Goal: Task Accomplishment & Management: Use online tool/utility

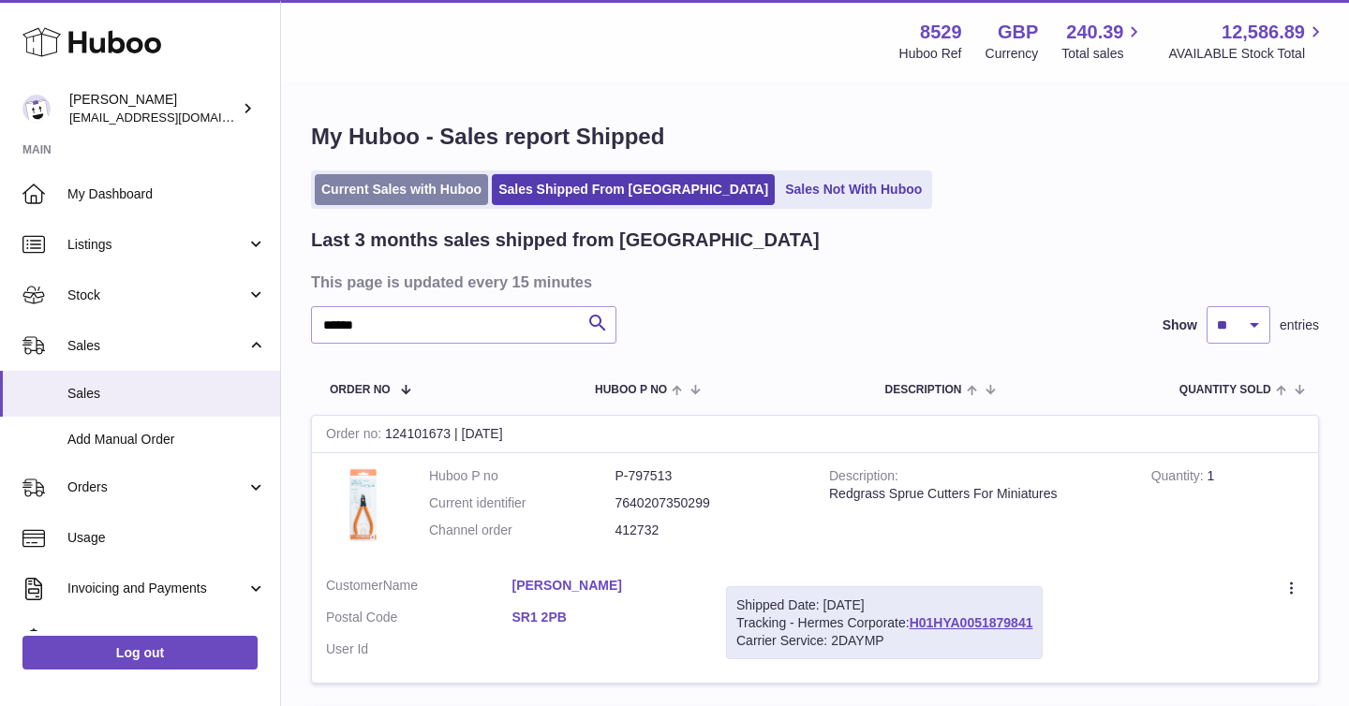
click at [419, 196] on link "Current Sales with Huboo" at bounding box center [401, 189] width 173 height 31
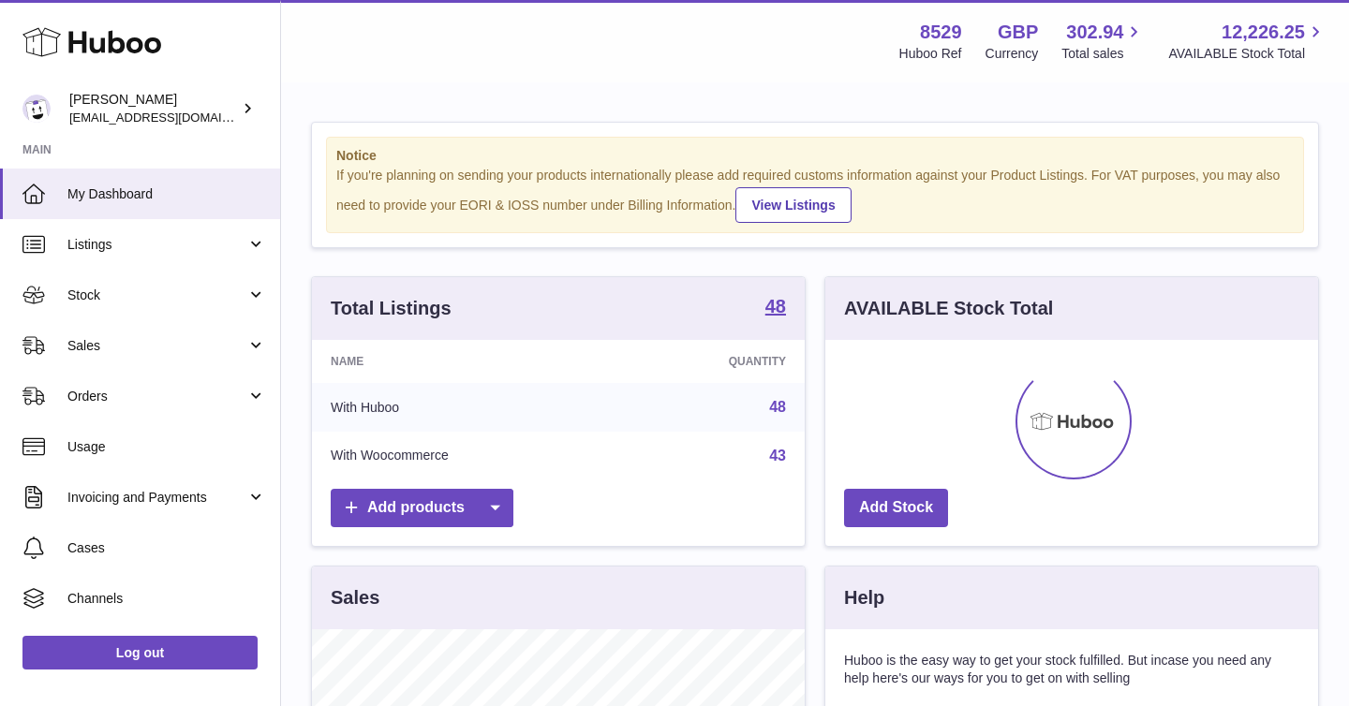
scroll to position [292, 493]
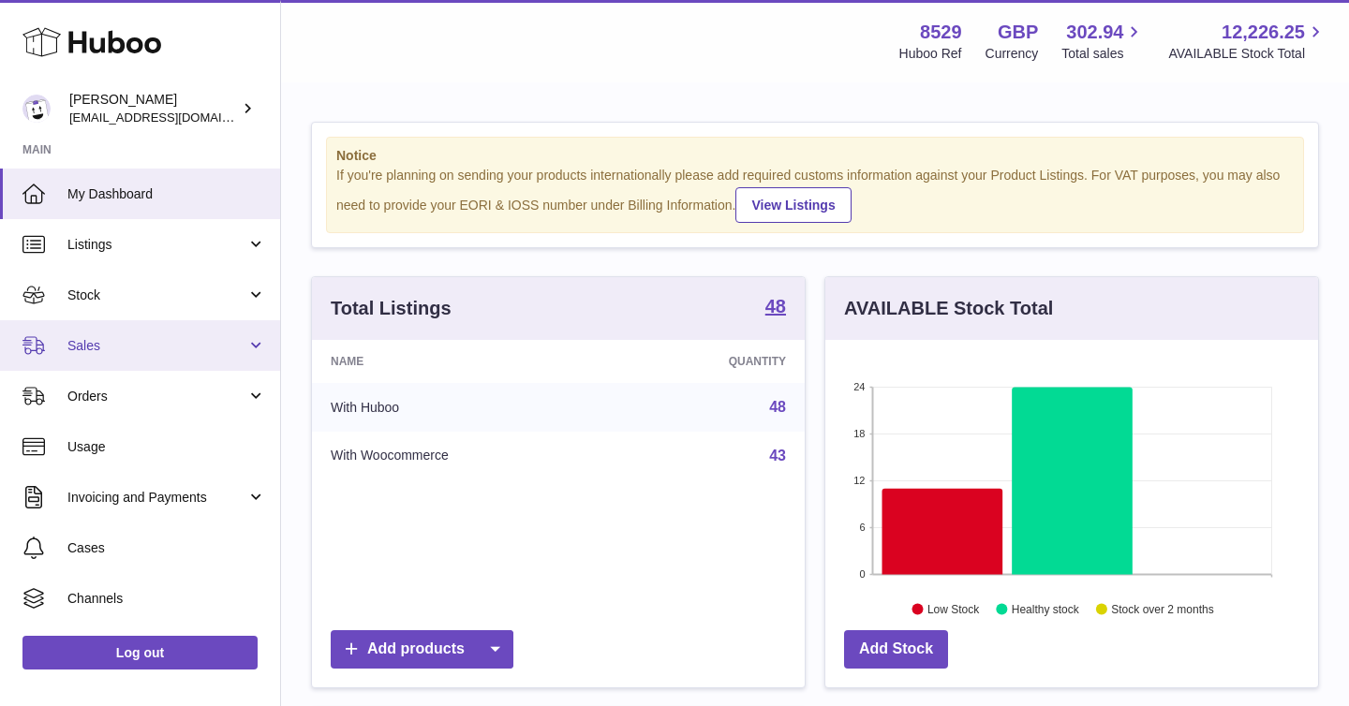
click at [257, 349] on link "Sales" at bounding box center [140, 345] width 280 height 51
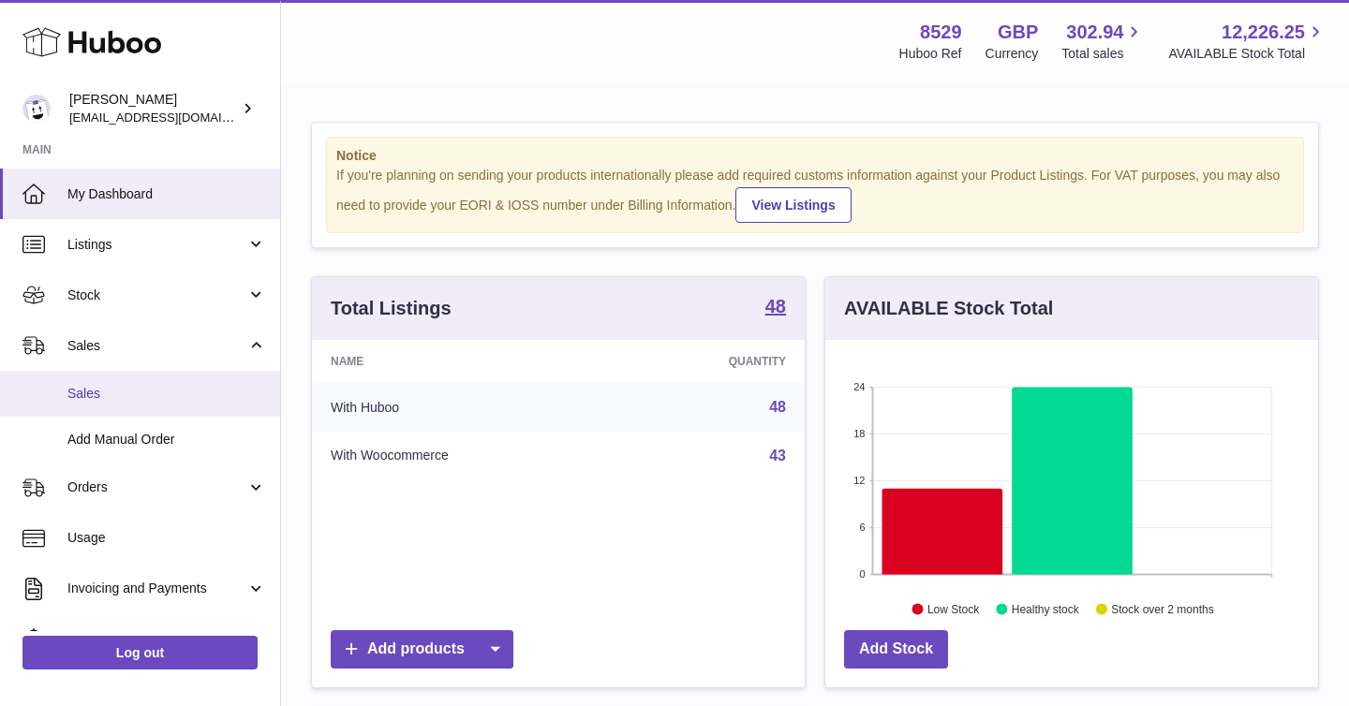
click at [126, 399] on span "Sales" at bounding box center [166, 394] width 199 height 18
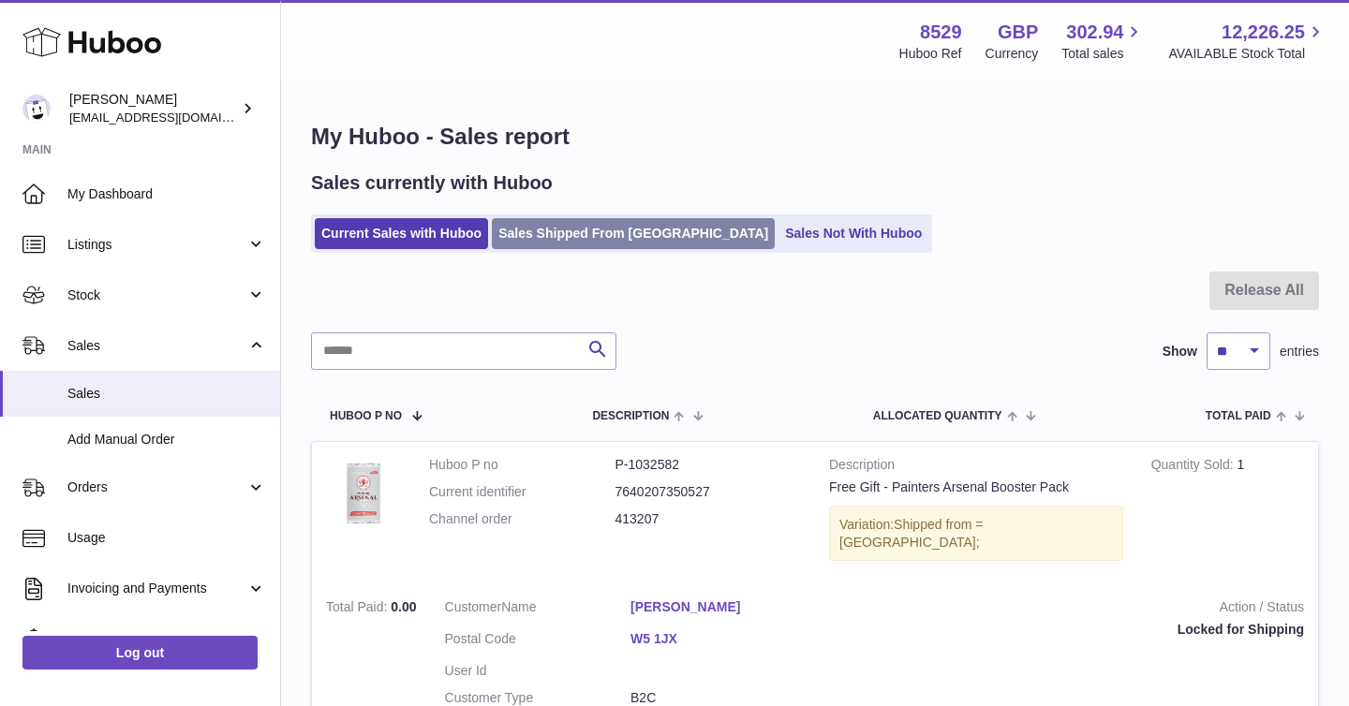
click at [557, 229] on link "Sales Shipped From [GEOGRAPHIC_DATA]" at bounding box center [633, 233] width 283 height 31
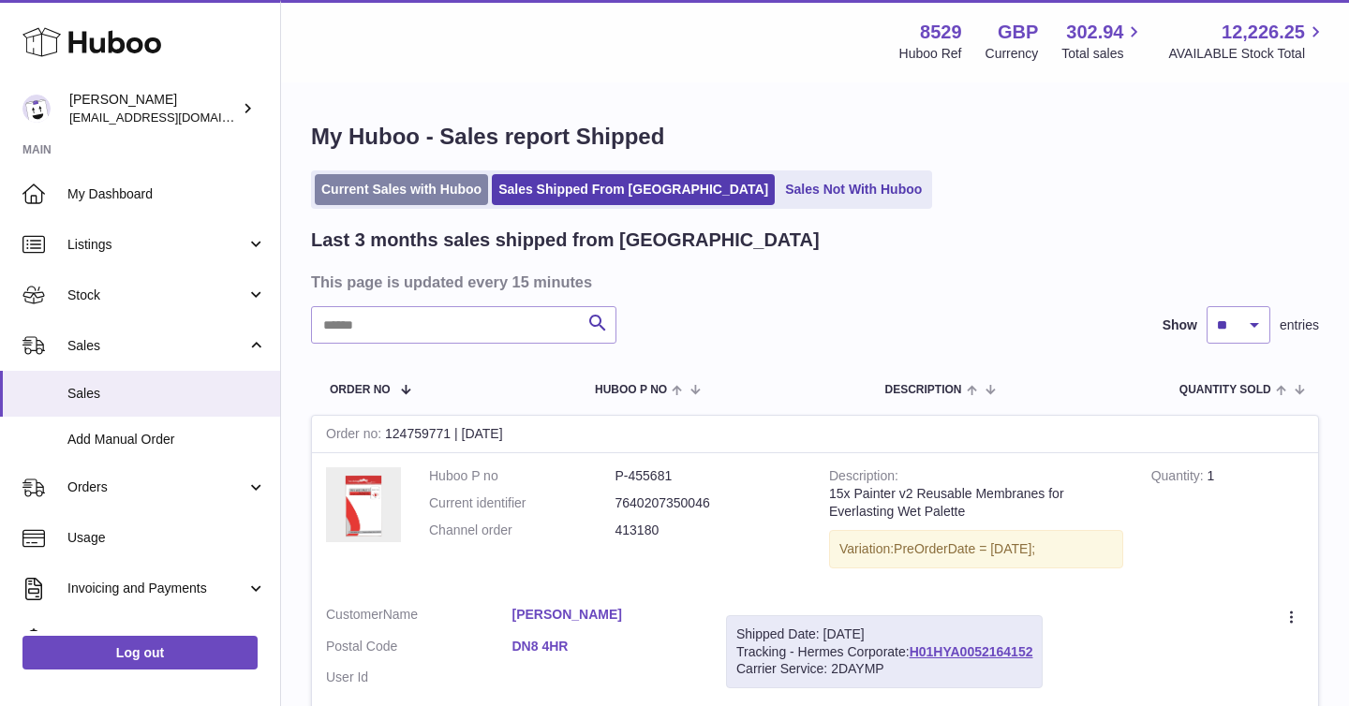
click at [430, 200] on link "Current Sales with Huboo" at bounding box center [401, 189] width 173 height 31
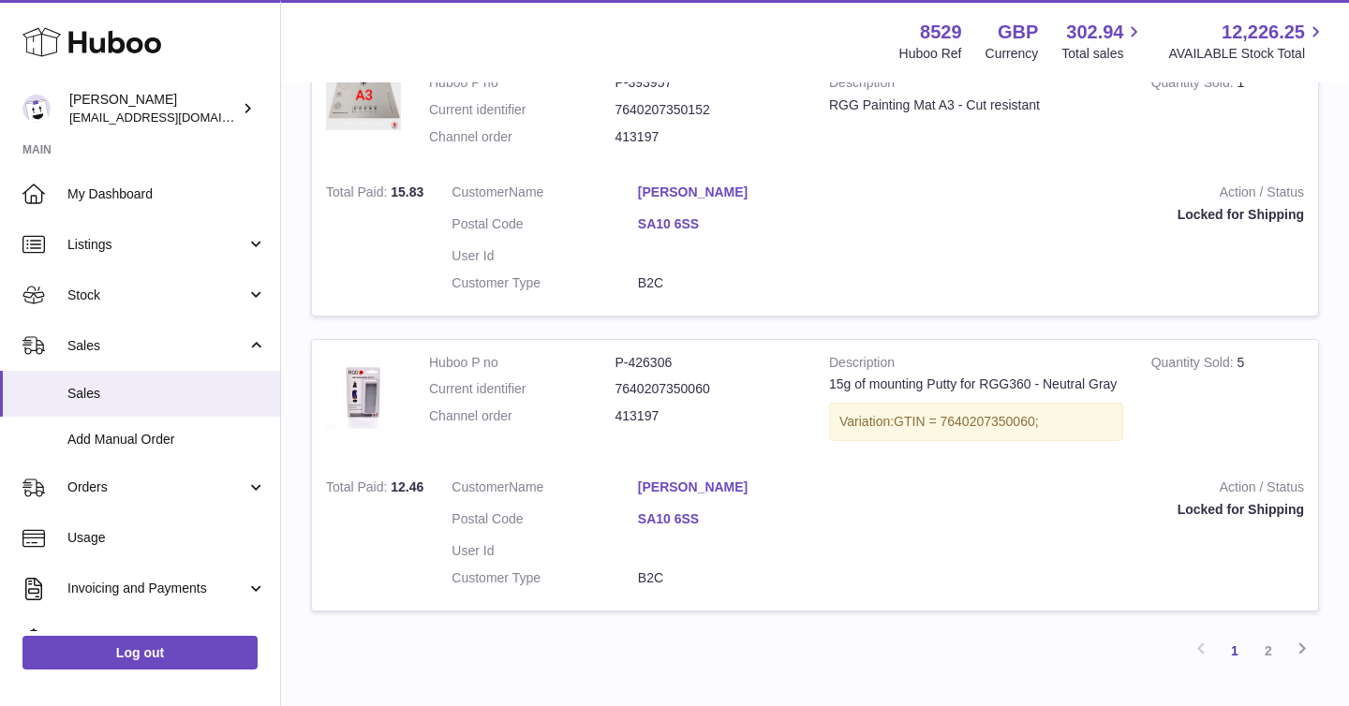
scroll to position [2785, 0]
click at [1276, 633] on link "2" at bounding box center [1269, 650] width 34 height 34
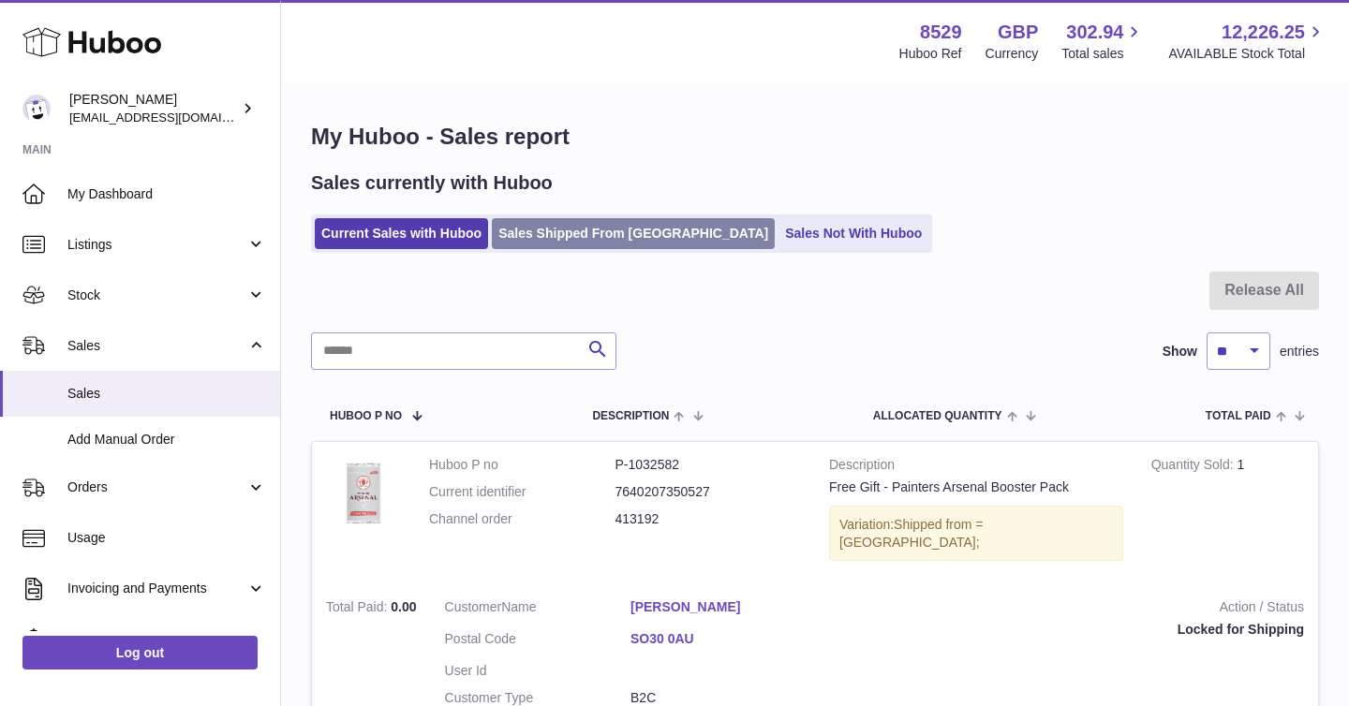
click at [602, 244] on link "Sales Shipped From Huboo" at bounding box center [633, 233] width 283 height 31
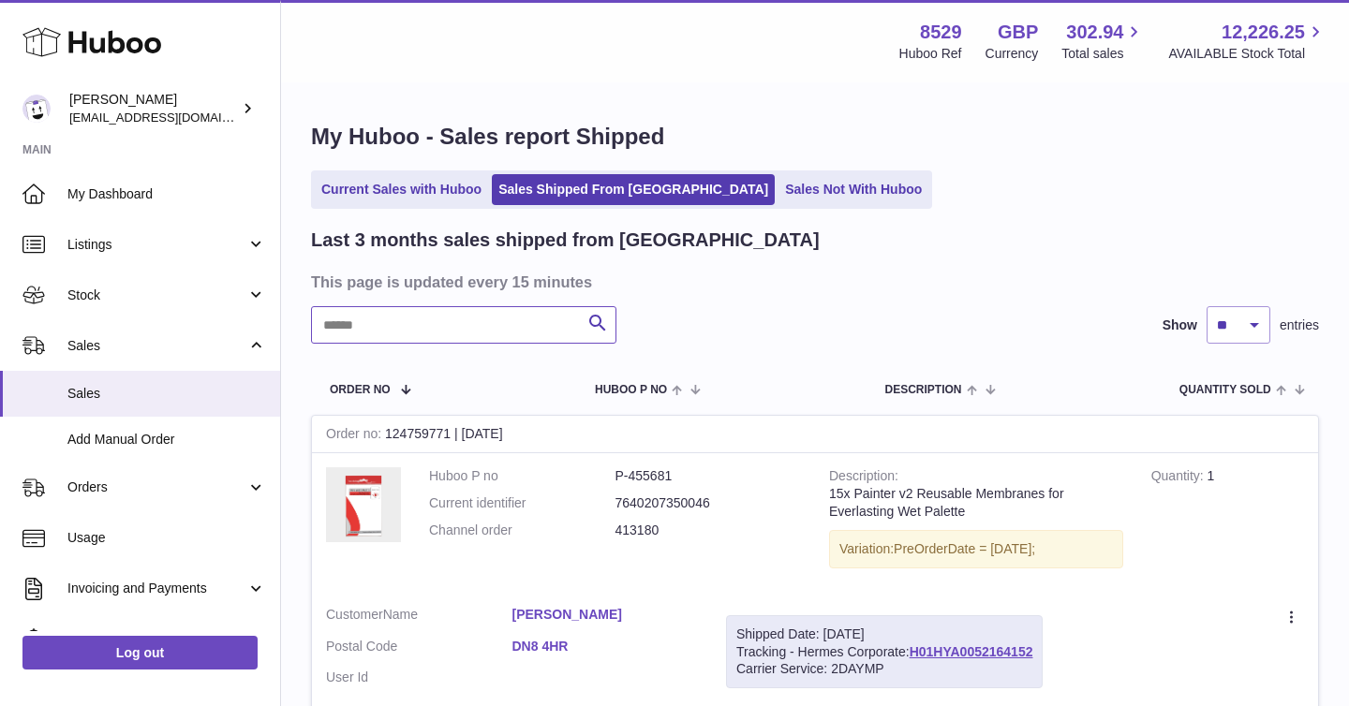
click at [476, 320] on input "text" at bounding box center [463, 324] width 305 height 37
type input "*****"
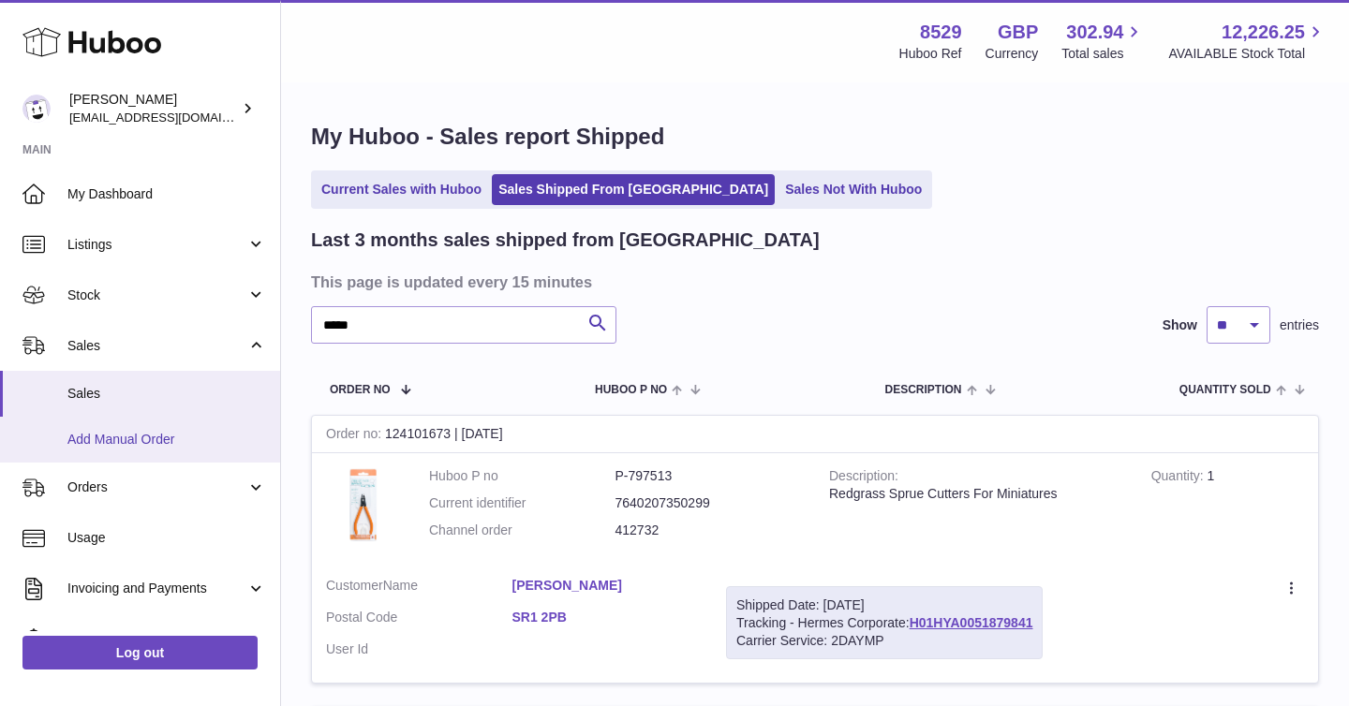
click at [181, 440] on span "Add Manual Order" at bounding box center [166, 440] width 199 height 18
